Goal: Navigation & Orientation: Understand site structure

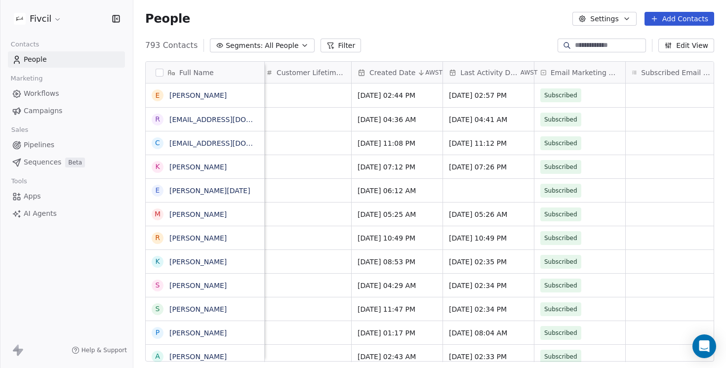
scroll to position [0, 1036]
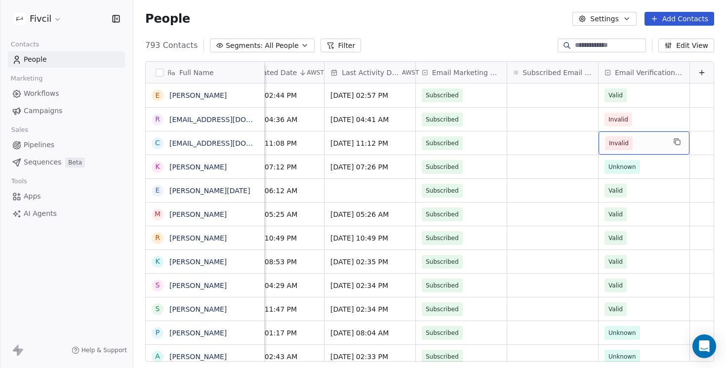
click at [637, 135] on div "Invalid" at bounding box center [643, 142] width 91 height 23
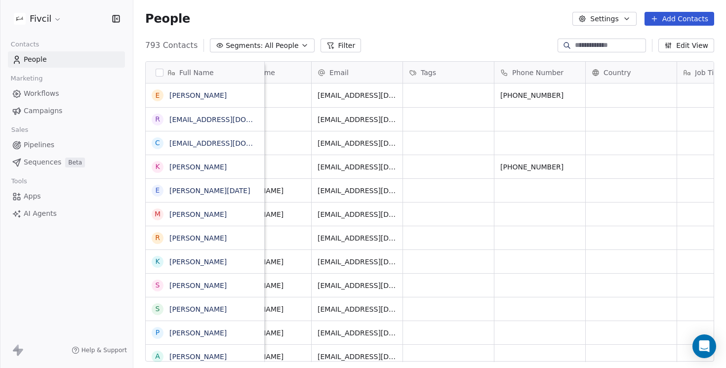
scroll to position [0, 0]
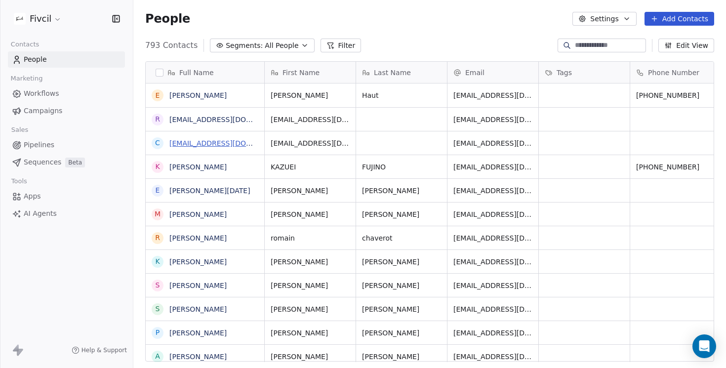
click at [191, 146] on link "[EMAIL_ADDRESS][DOMAIN_NAME]" at bounding box center [229, 143] width 121 height 8
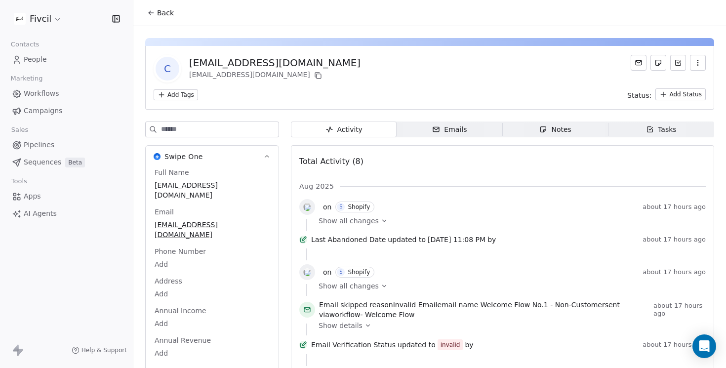
click at [151, 15] on icon at bounding box center [151, 13] width 8 height 8
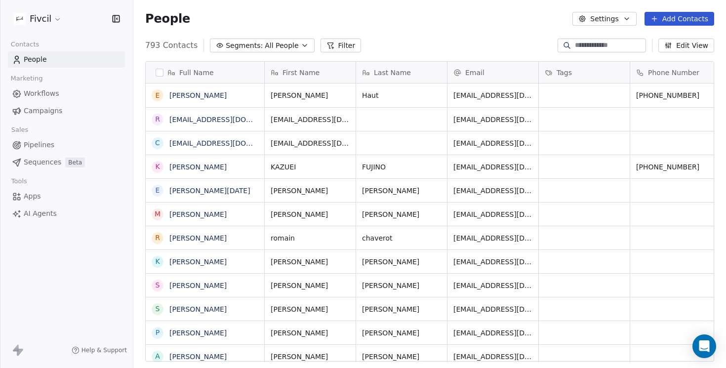
scroll to position [323, 592]
click at [432, 30] on div "People Settings Add Contacts" at bounding box center [429, 19] width 592 height 38
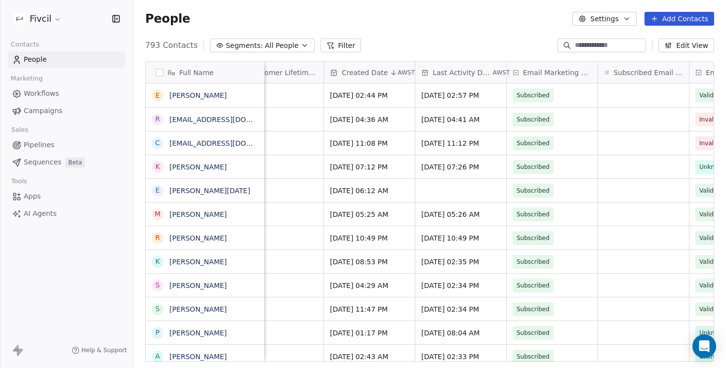
scroll to position [0, 1036]
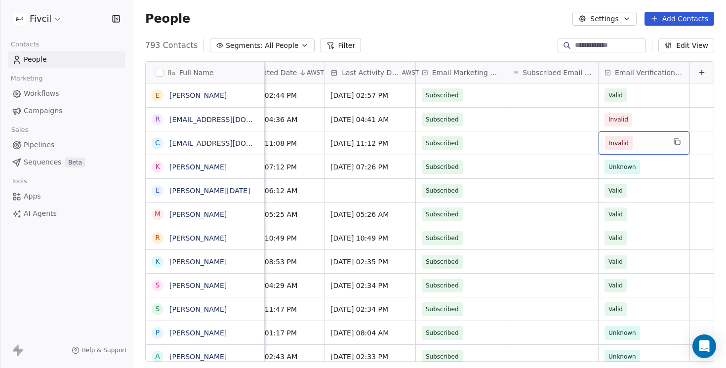
click at [662, 142] on span "Invalid" at bounding box center [635, 143] width 60 height 14
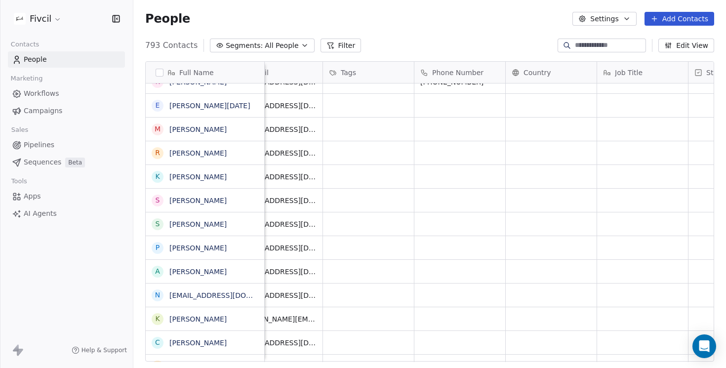
scroll to position [0, 0]
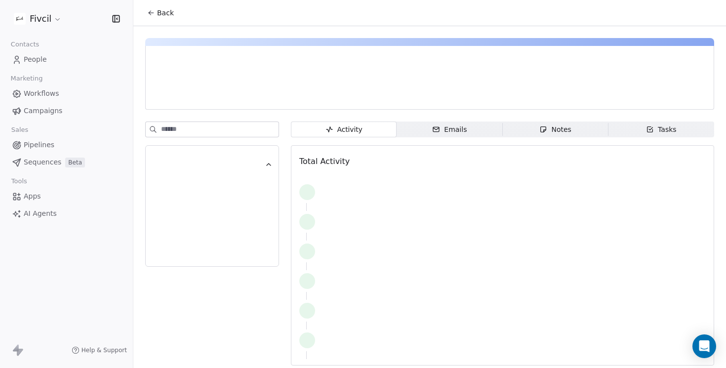
click at [62, 60] on link "People" at bounding box center [66, 59] width 117 height 16
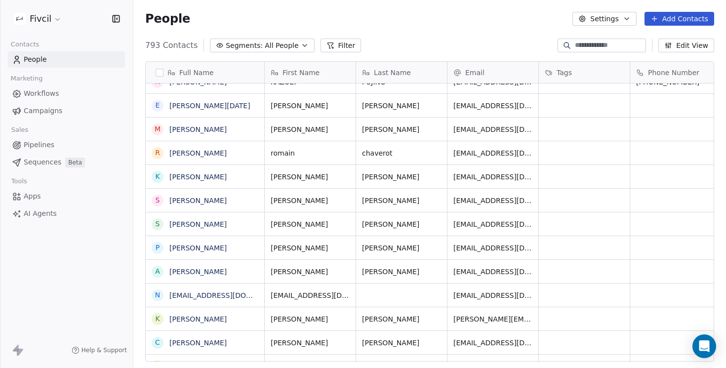
scroll to position [323, 592]
click at [53, 91] on span "Workflows" at bounding box center [42, 93] width 36 height 10
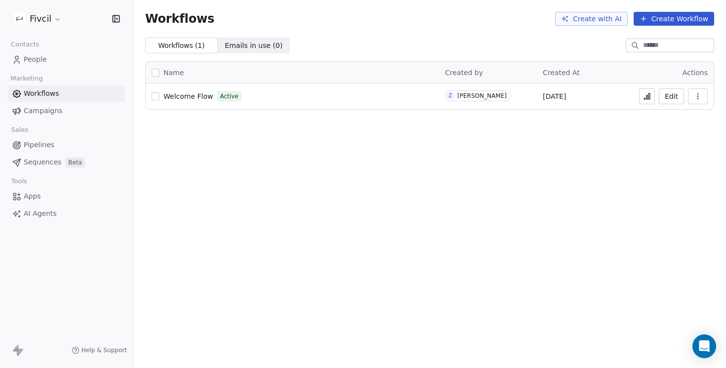
click at [53, 114] on span "Campaigns" at bounding box center [43, 111] width 38 height 10
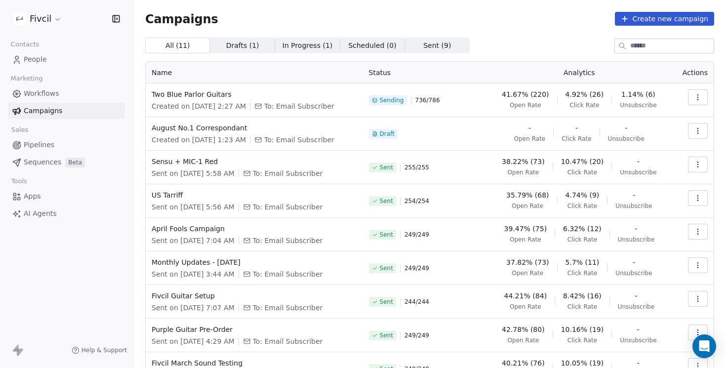
click at [702, 99] on button "button" at bounding box center [698, 97] width 20 height 16
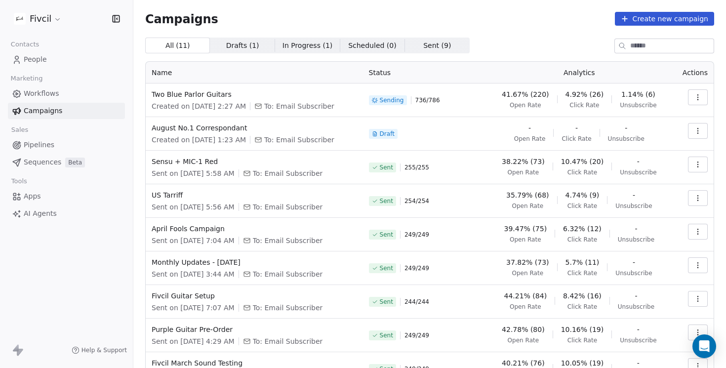
click at [701, 98] on icon "button" at bounding box center [697, 97] width 8 height 8
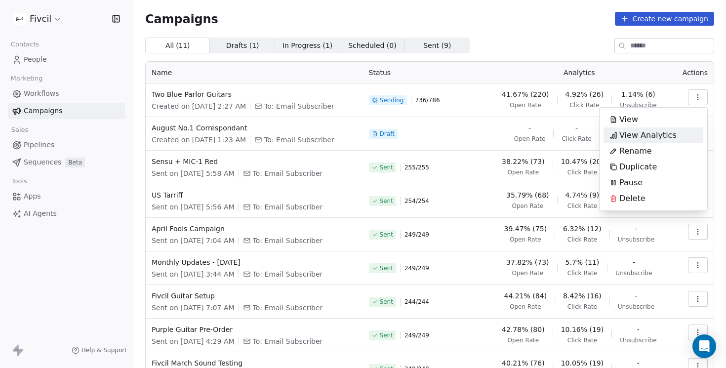
click at [663, 132] on span "View Analytics" at bounding box center [647, 135] width 57 height 12
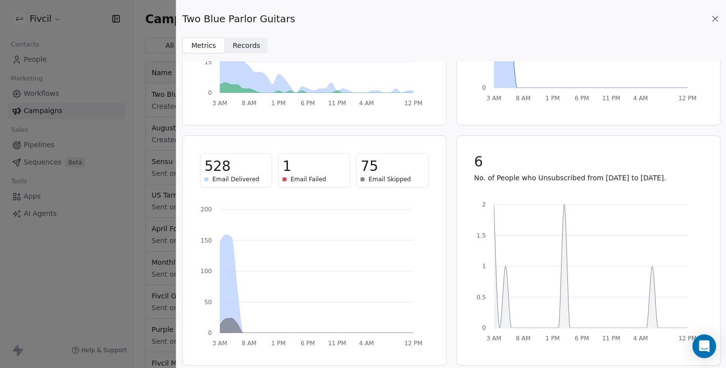
scroll to position [175, 0]
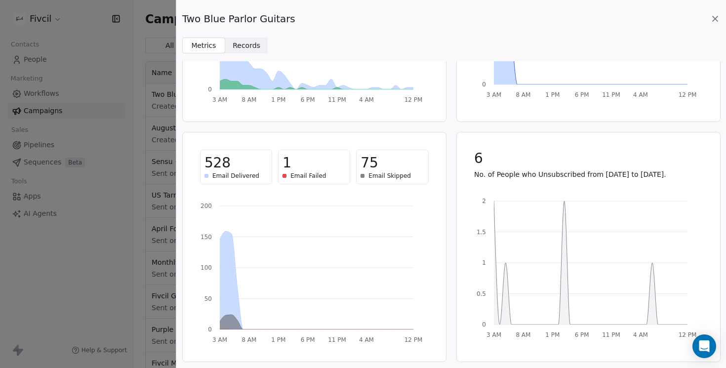
click at [395, 161] on div "75" at bounding box center [391, 163] width 63 height 18
click at [361, 161] on span "75" at bounding box center [368, 163] width 17 height 18
click at [448, 175] on div "41.67% (220) Open Rate 4.92% (26) Click Rate 3 AM 8 AM 1 PM 6 PM 11 PM 4 AM 12 …" at bounding box center [450, 127] width 537 height 470
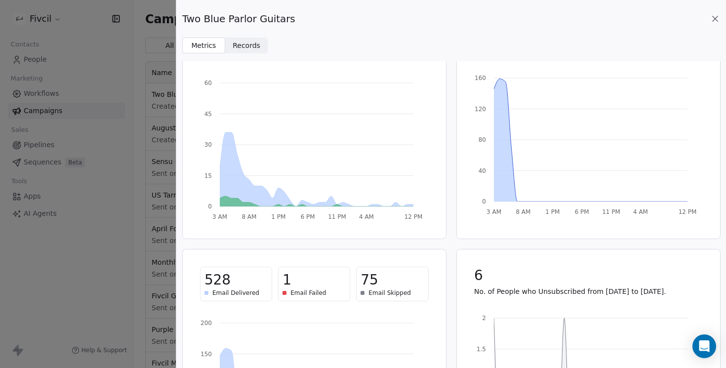
scroll to position [0, 0]
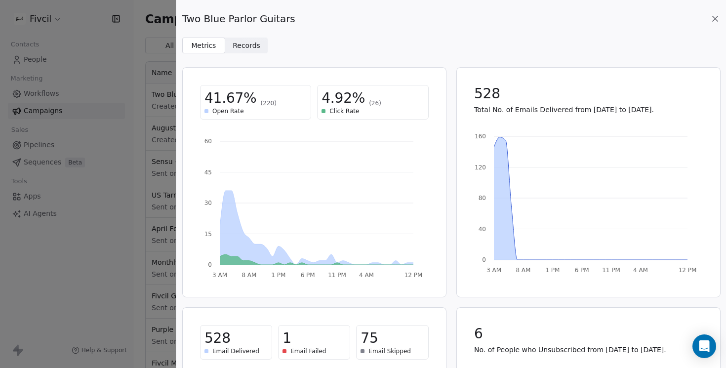
click at [38, 176] on div "Two Blue Parlor Guitars Metrics Metrics Records Records 41.67% (220) Open Rate …" at bounding box center [363, 184] width 726 height 368
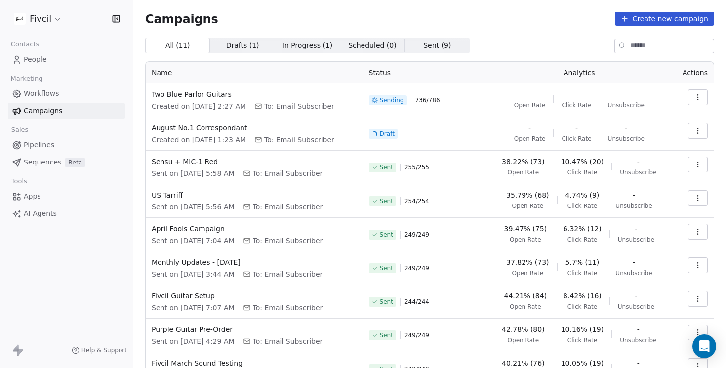
click at [401, 105] on div "Sending 736 / 786" at bounding box center [425, 100] width 112 height 22
click at [242, 45] on span "Drafts ( 1 )" at bounding box center [242, 45] width 33 height 10
click at [313, 44] on span "In Progress ( 1 )" at bounding box center [307, 45] width 50 height 10
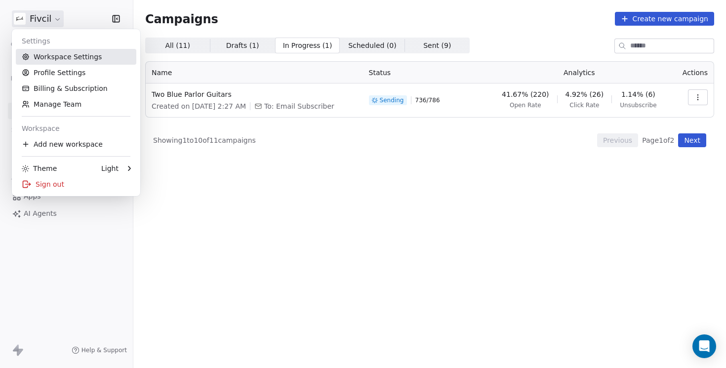
click at [71, 63] on link "Workspace Settings" at bounding box center [76, 57] width 120 height 16
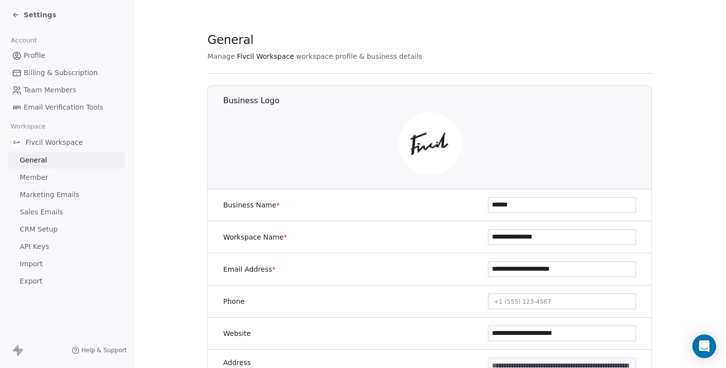
click at [61, 195] on span "Marketing Emails" at bounding box center [49, 195] width 59 height 10
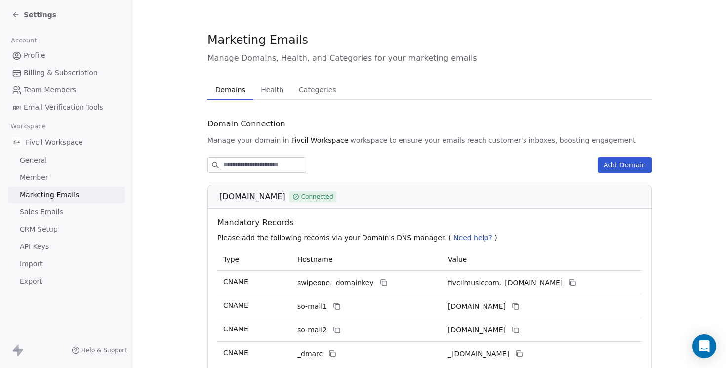
click at [269, 91] on span "Health" at bounding box center [272, 90] width 31 height 14
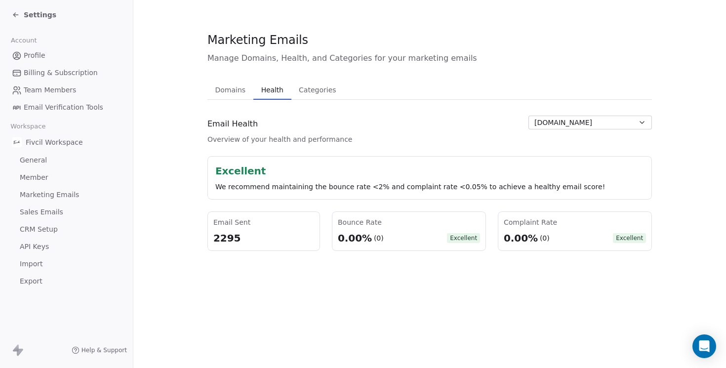
click at [300, 87] on span "Categories" at bounding box center [317, 90] width 45 height 14
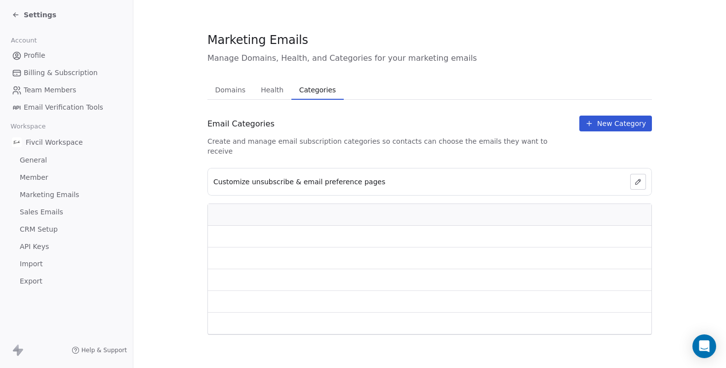
click at [275, 91] on span "Health" at bounding box center [272, 90] width 31 height 14
